Goal: Find specific page/section: Find specific page/section

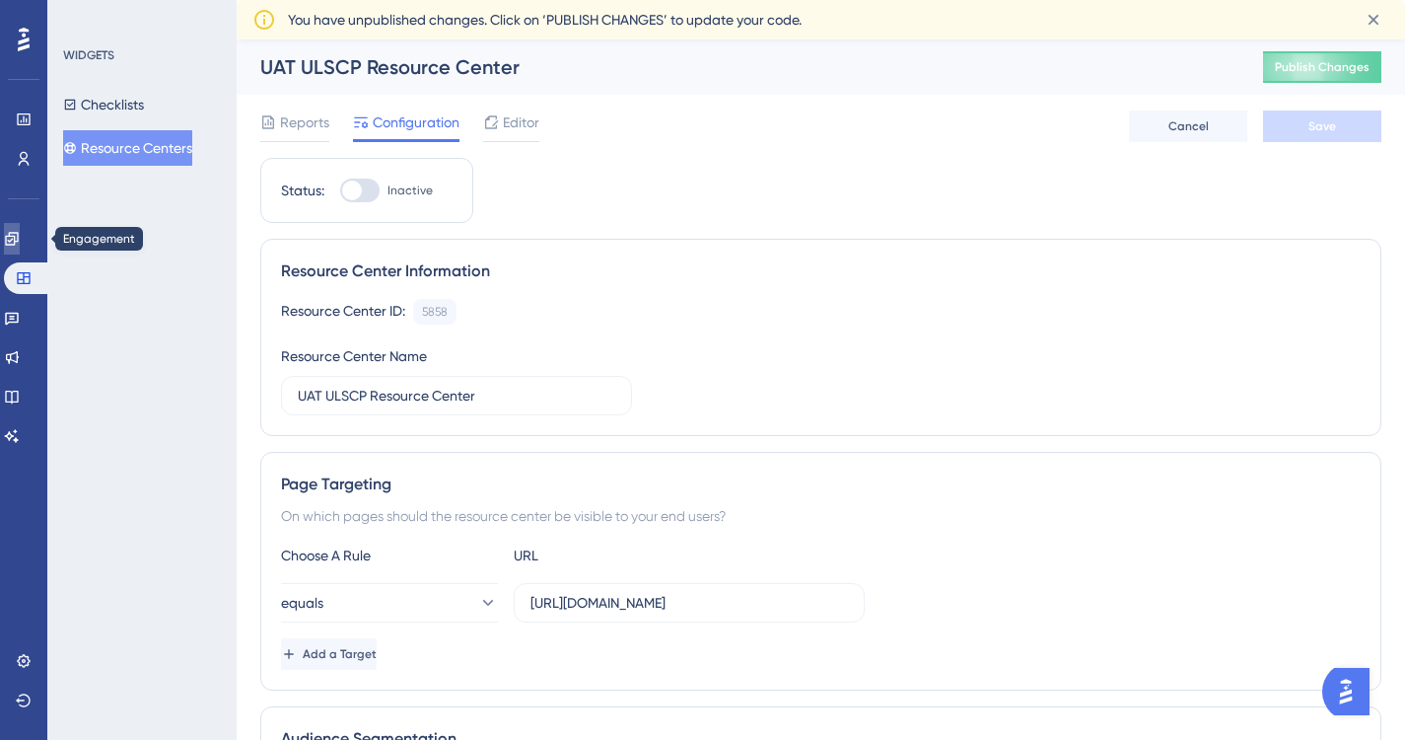
click at [18, 241] on icon at bounding box center [11, 238] width 13 height 13
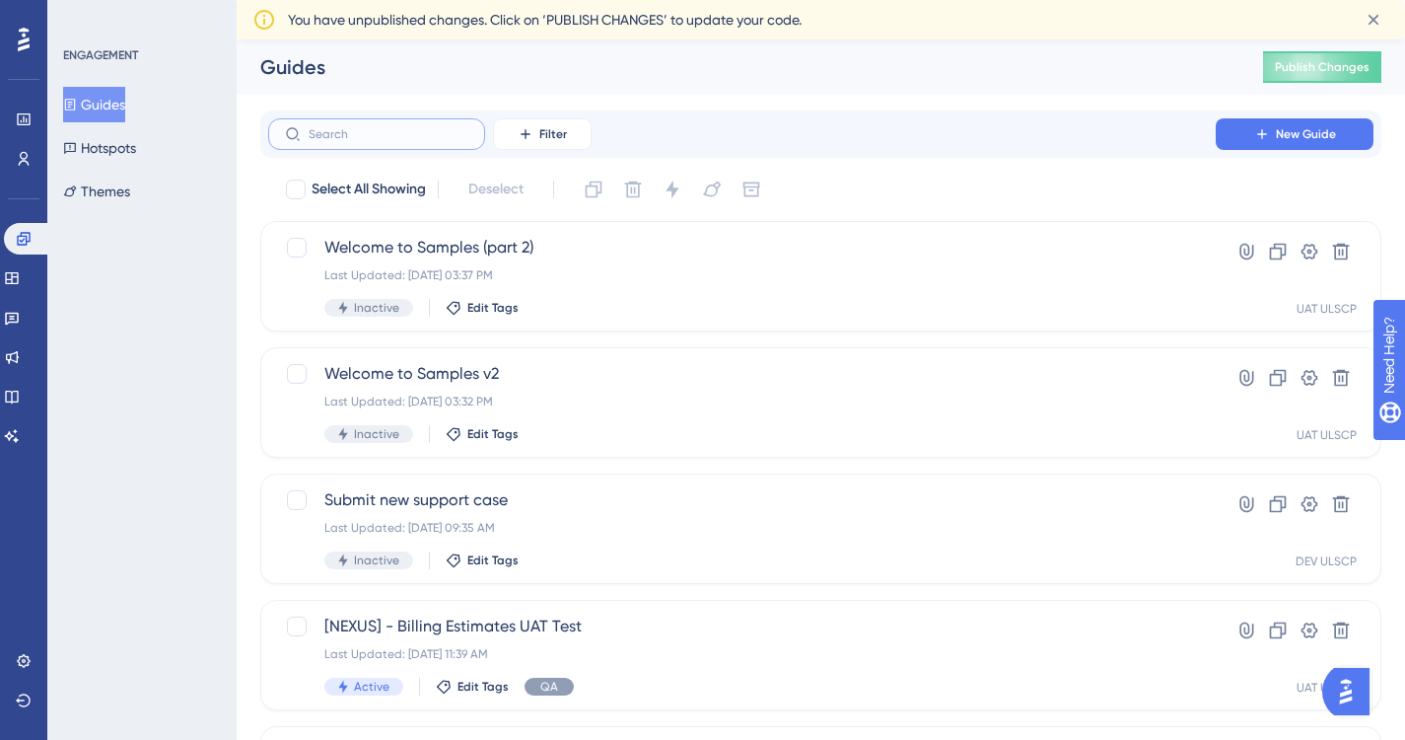
click at [394, 132] on input "text" at bounding box center [389, 134] width 160 height 14
type input "samples"
click at [292, 130] on icon at bounding box center [293, 134] width 16 height 16
click at [309, 130] on input "samples" at bounding box center [389, 134] width 160 height 14
click at [372, 131] on input "samples" at bounding box center [389, 134] width 160 height 14
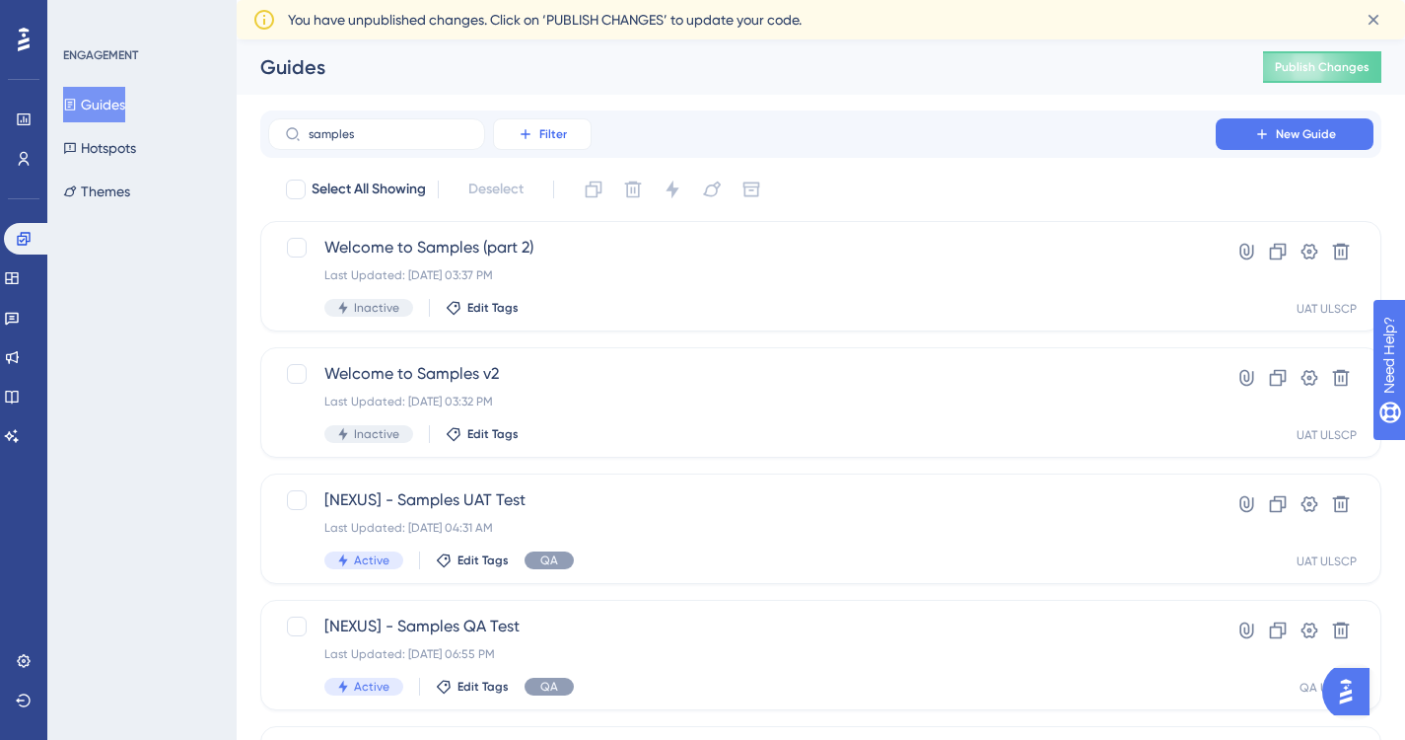
click at [546, 136] on span "Filter" at bounding box center [553, 134] width 28 height 16
click at [547, 137] on span "Filter" at bounding box center [553, 134] width 28 height 16
click at [614, 137] on div "samples Filter New Guide" at bounding box center [821, 134] width 1106 height 32
click at [355, 132] on input "samples" at bounding box center [389, 134] width 160 height 14
click at [288, 134] on icon at bounding box center [293, 134] width 16 height 16
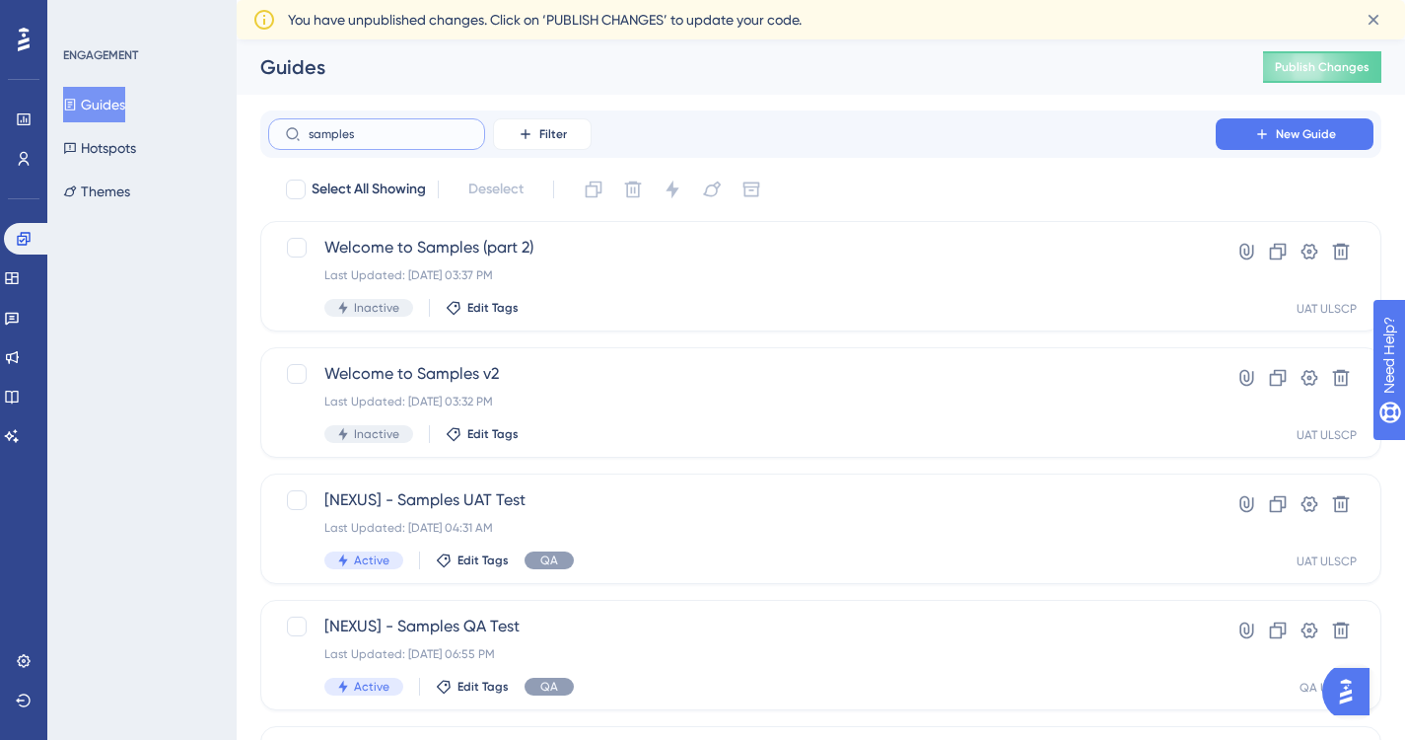
click at [309, 134] on input "samples" at bounding box center [389, 134] width 160 height 14
click at [289, 132] on icon at bounding box center [293, 134] width 16 height 16
click at [309, 132] on input "samples" at bounding box center [389, 134] width 160 height 14
click at [289, 132] on icon at bounding box center [293, 134] width 16 height 16
click at [309, 132] on input "samples" at bounding box center [389, 134] width 160 height 14
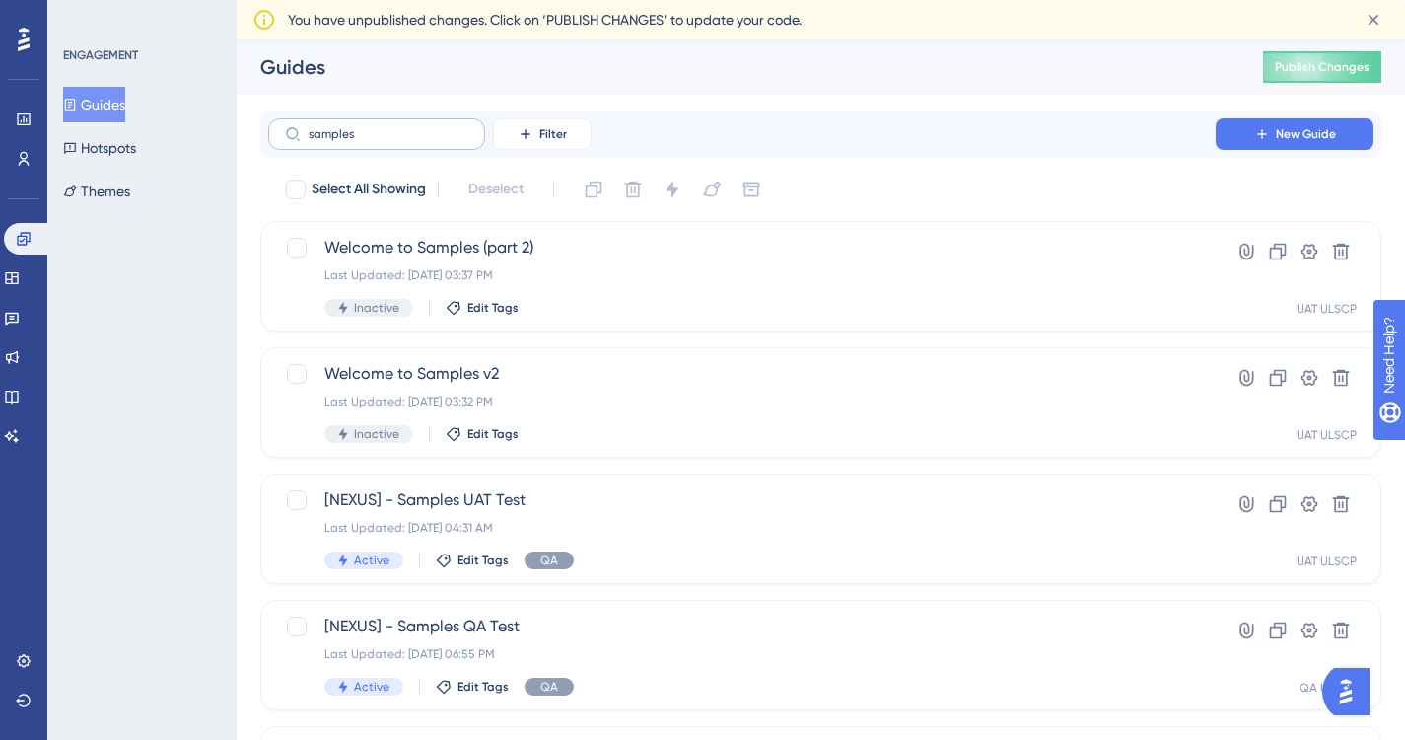
click at [289, 132] on icon at bounding box center [293, 134] width 16 height 16
click at [309, 132] on input "samples" at bounding box center [389, 134] width 160 height 14
click at [289, 132] on icon at bounding box center [293, 134] width 16 height 16
click at [309, 132] on input "samples" at bounding box center [389, 134] width 160 height 14
drag, startPoint x: 397, startPoint y: 134, endPoint x: 204, endPoint y: 132, distance: 193.3
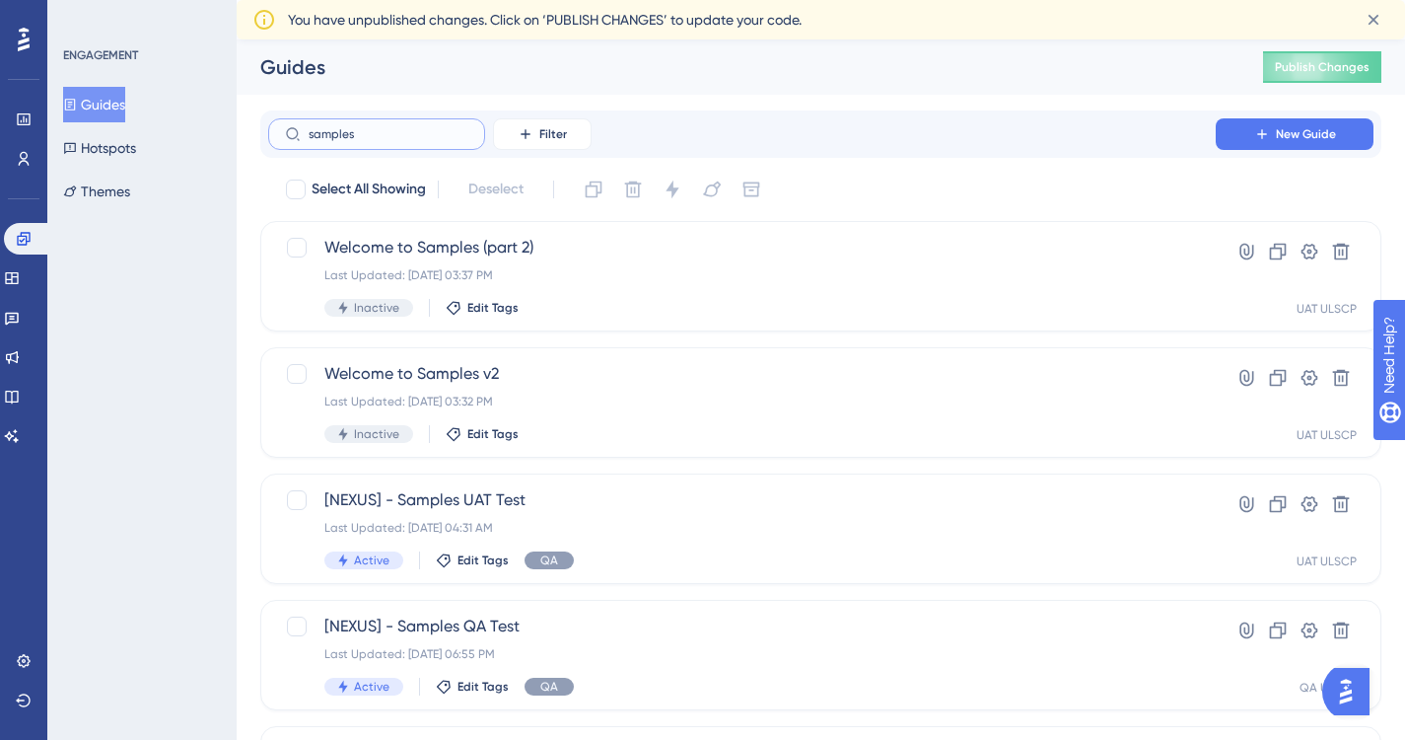
click at [237, 132] on div "Performance Users Engagement Widgets Feedback Product Updates Knowledge Base AI…" at bounding box center [821, 516] width 1169 height 955
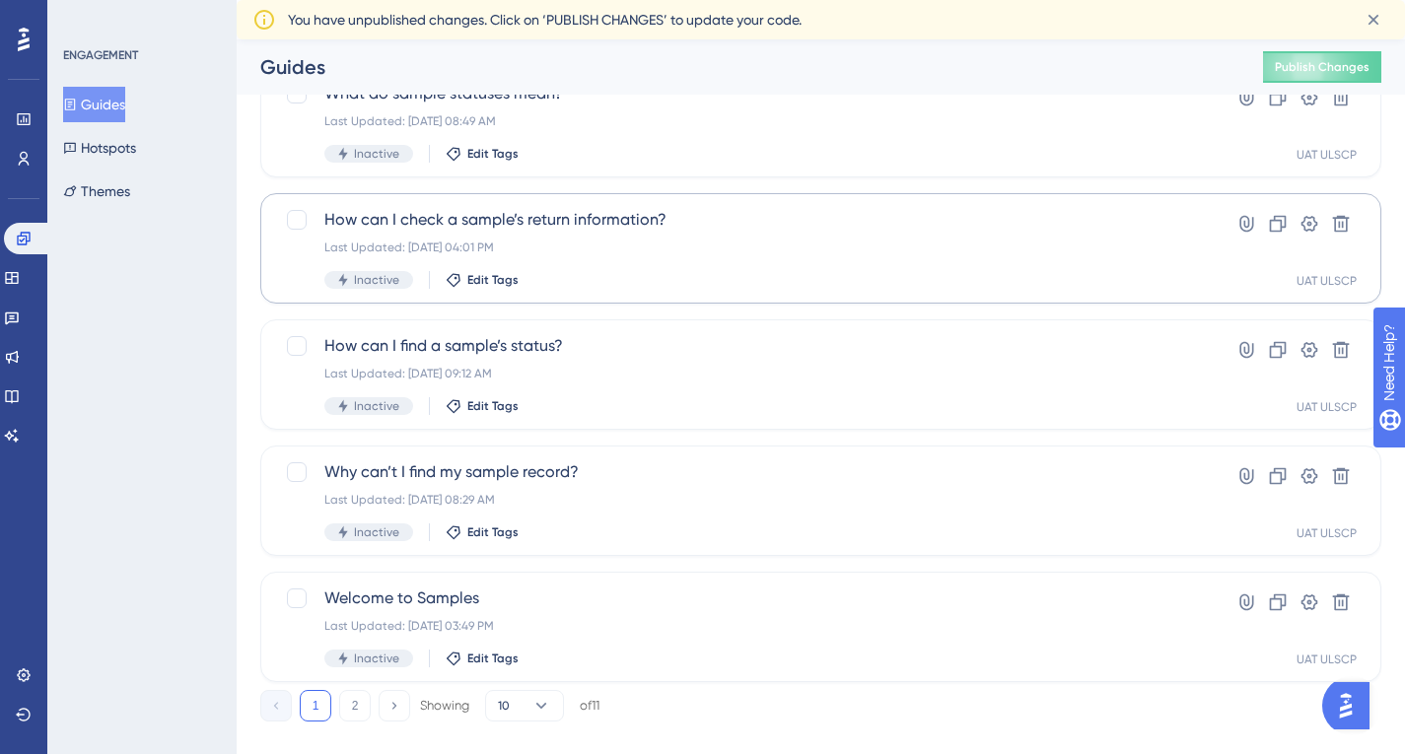
scroll to position [776, 0]
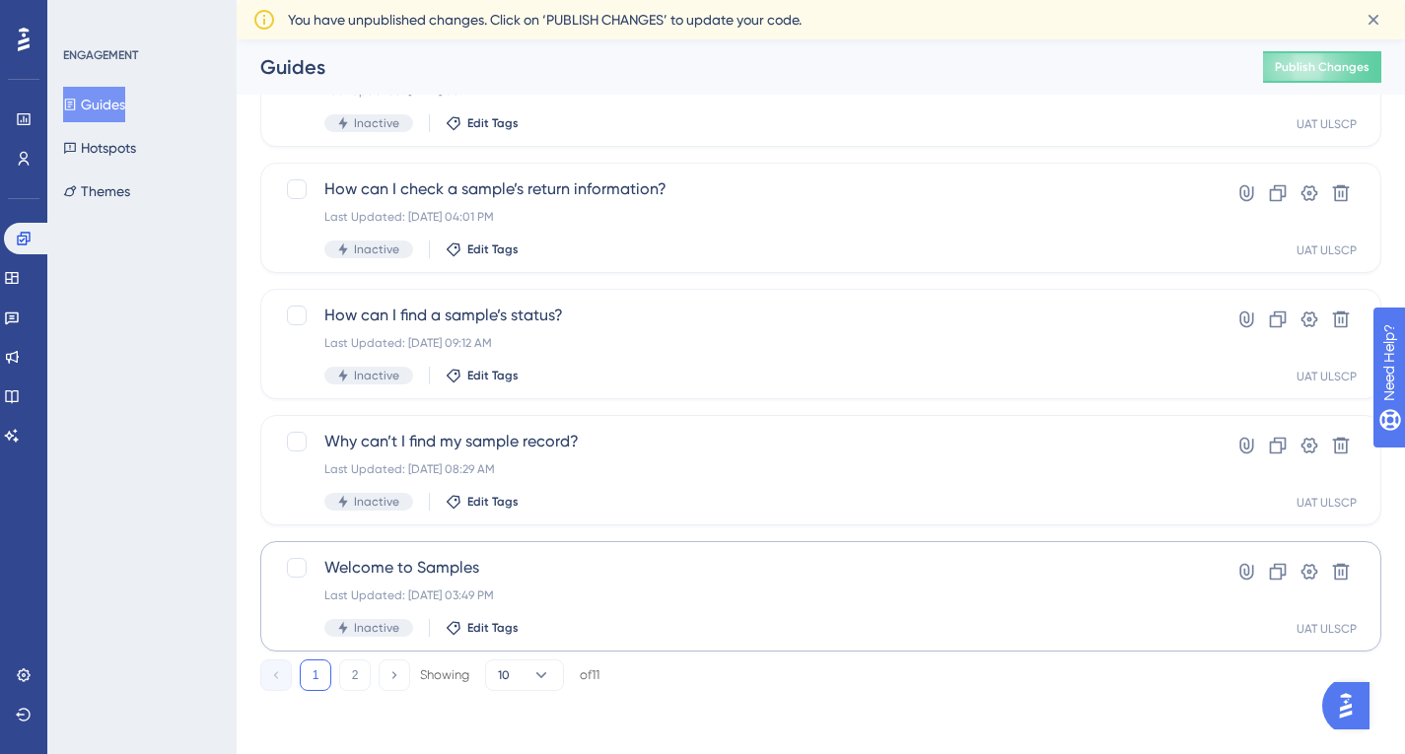
type input "sample"
click at [565, 580] on div "Welcome to Samples Last Updated: Sep 17 2025, 03:49 PM Inactive Edit Tags" at bounding box center [741, 596] width 835 height 81
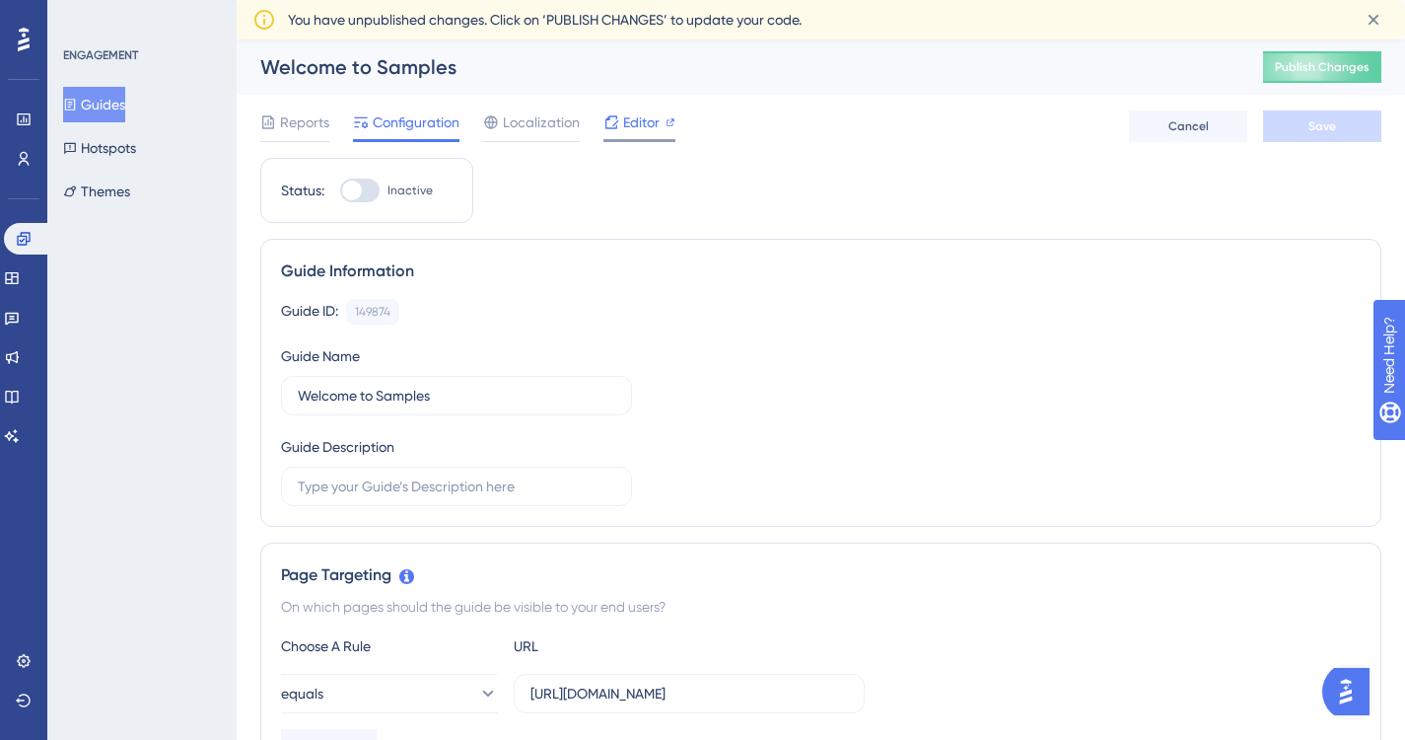
click at [643, 125] on span "Editor" at bounding box center [641, 122] width 36 height 24
